Goal: Task Accomplishment & Management: Manage account settings

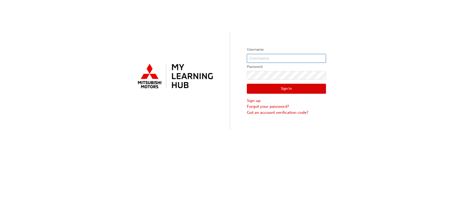
type input "0005693358"
click at [267, 92] on button "Sign In" at bounding box center [286, 89] width 79 height 10
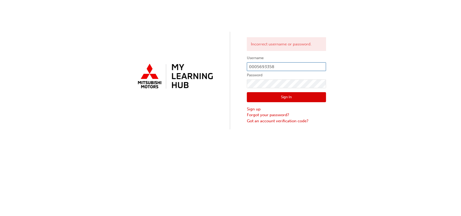
click at [281, 66] on input "0005693358" at bounding box center [286, 66] width 79 height 9
drag, startPoint x: 281, startPoint y: 66, endPoint x: 243, endPoint y: 67, distance: 38.3
click at [243, 67] on div "Incorrect username or password. Username 0005693358 Password Sign In Sign up Fo…" at bounding box center [230, 64] width 461 height 129
type input "m"
type input "[EMAIL_ADDRESS][DOMAIN_NAME]"
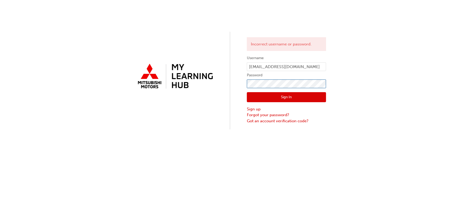
click at [233, 82] on div "Incorrect username or password. Username [EMAIL_ADDRESS][DOMAIN_NAME] Password …" at bounding box center [230, 64] width 461 height 129
click button "Sign In" at bounding box center [286, 97] width 79 height 10
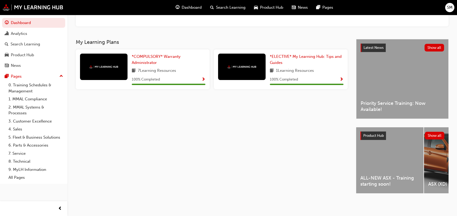
scroll to position [83, 0]
